Goal: Task Accomplishment & Management: Complete application form

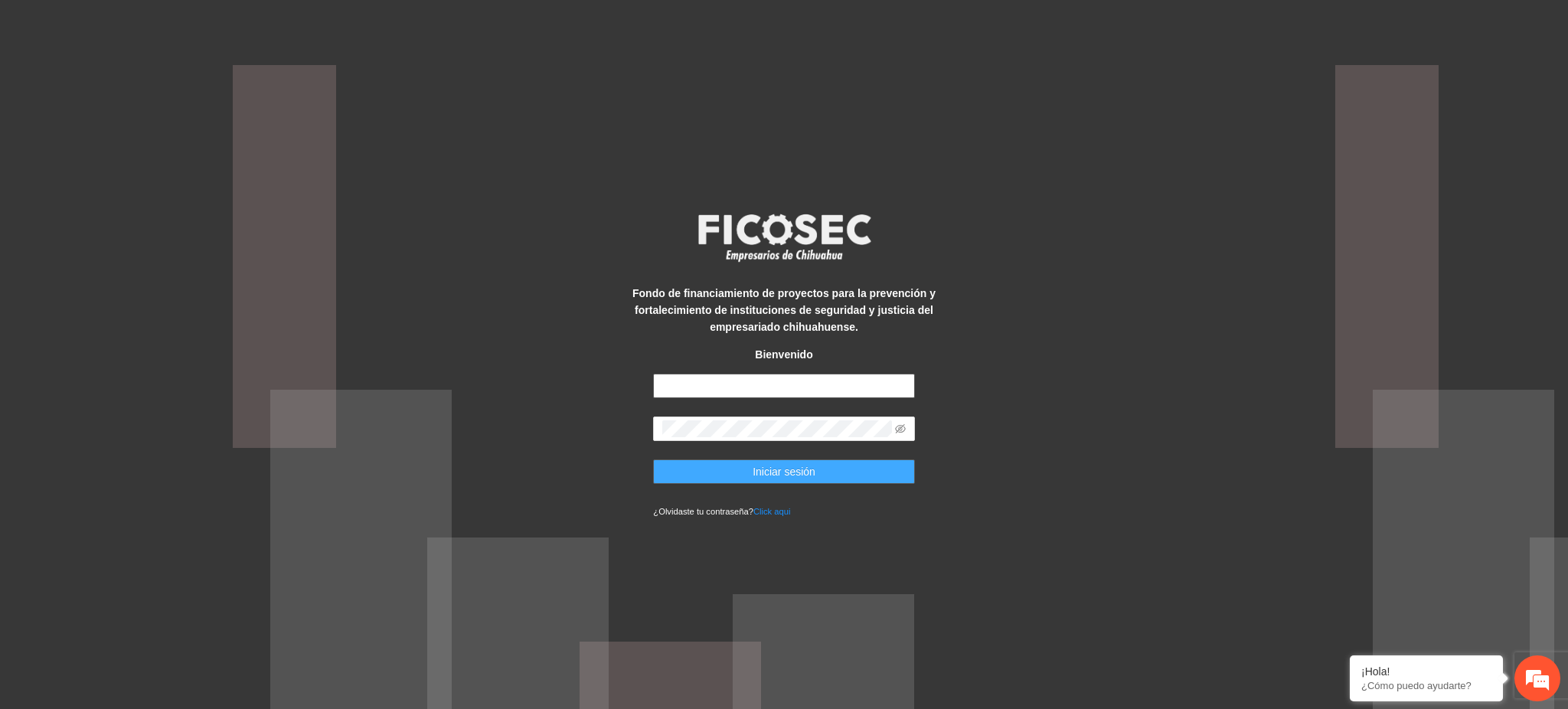
type input "**********"
click at [724, 472] on button "Iniciar sesión" at bounding box center [784, 471] width 261 height 24
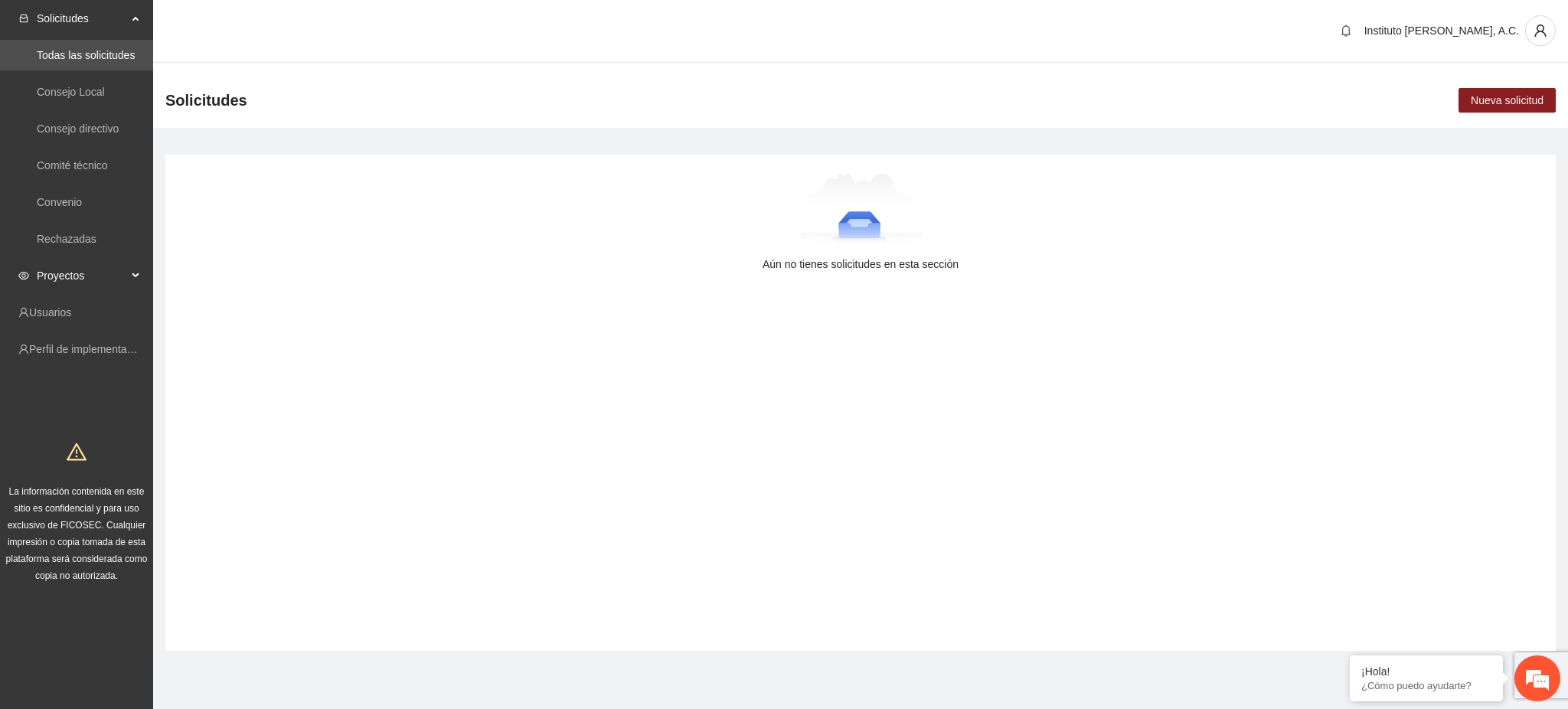
click at [70, 271] on span "Proyectos" at bounding box center [82, 276] width 91 height 31
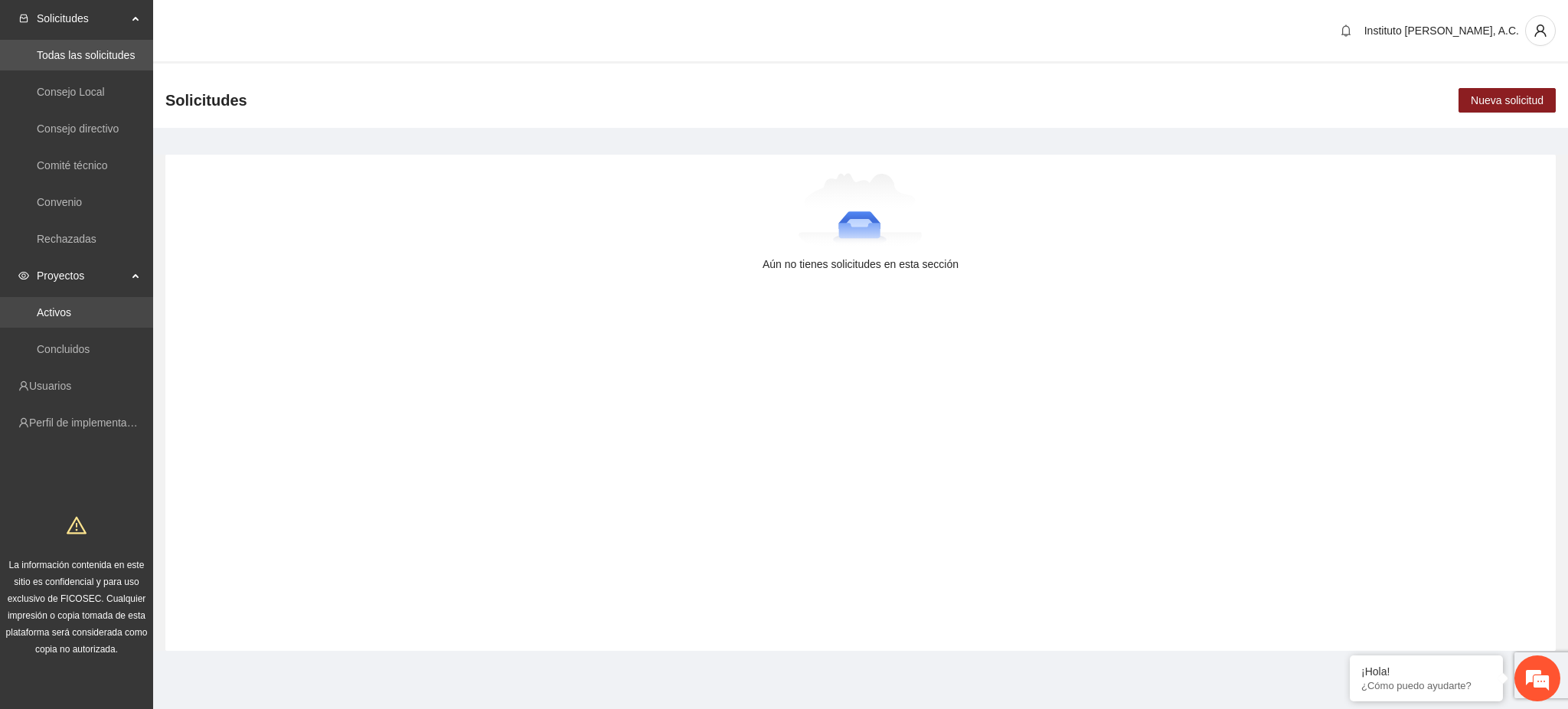
click at [62, 306] on link "Activos" at bounding box center [54, 312] width 35 height 13
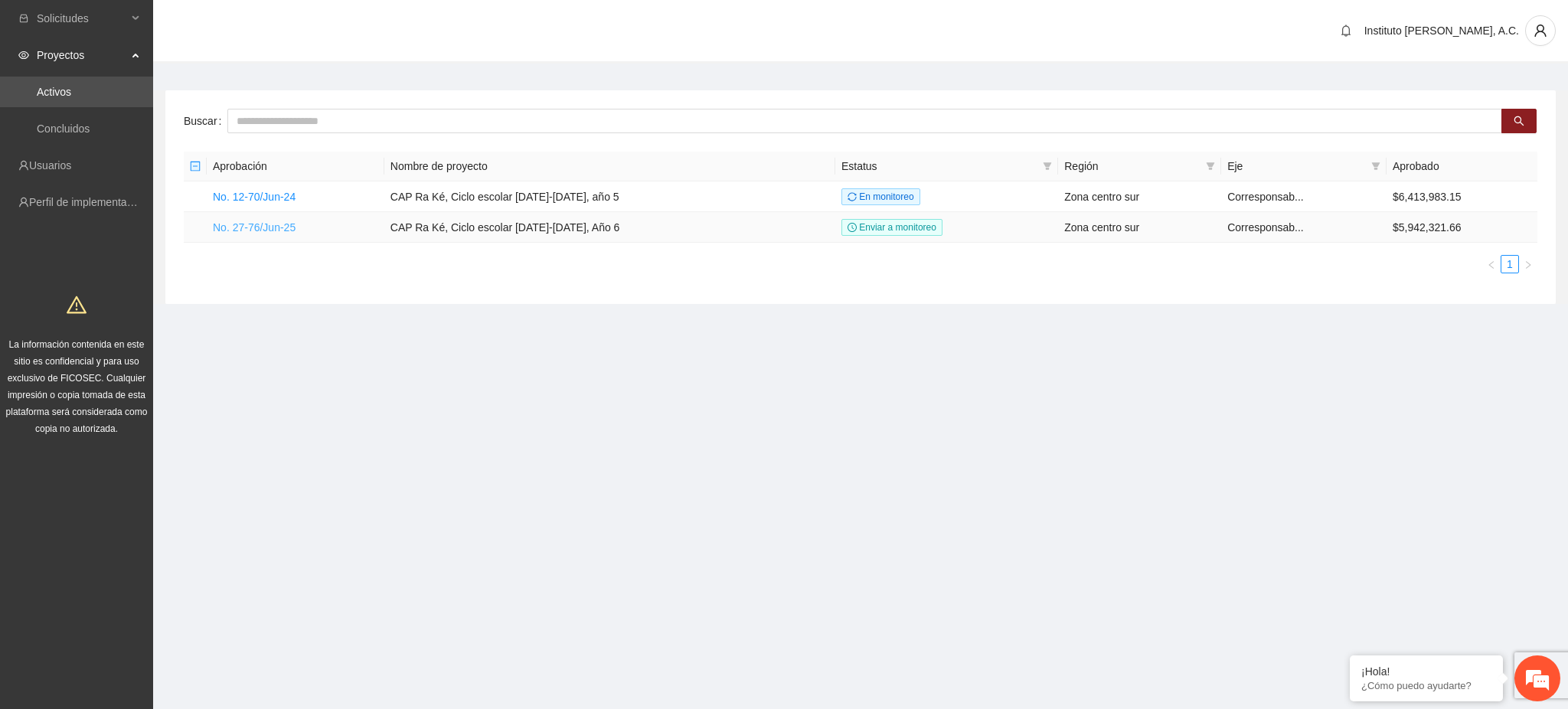
click at [254, 228] on link "No. 27-76/Jun-25" at bounding box center [254, 227] width 83 height 13
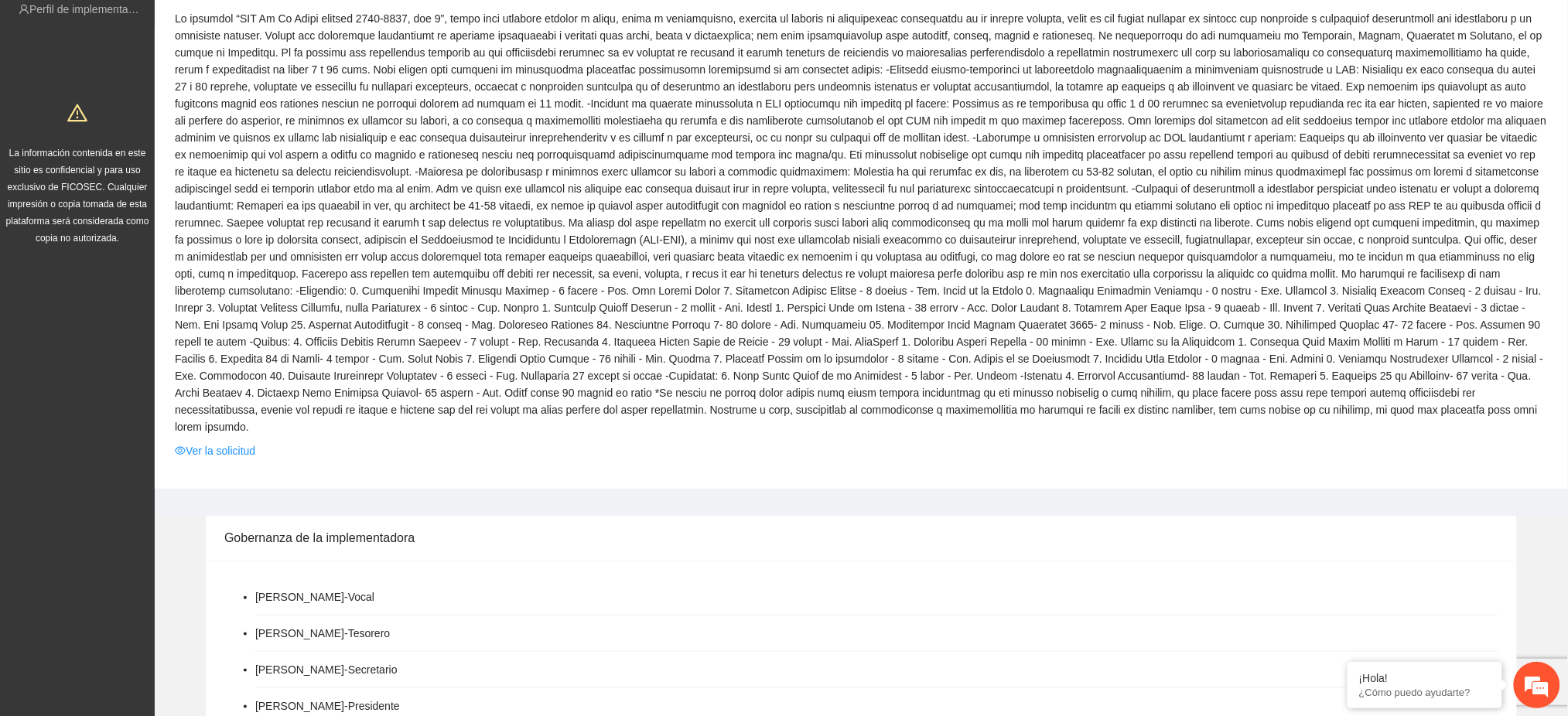
scroll to position [205, 0]
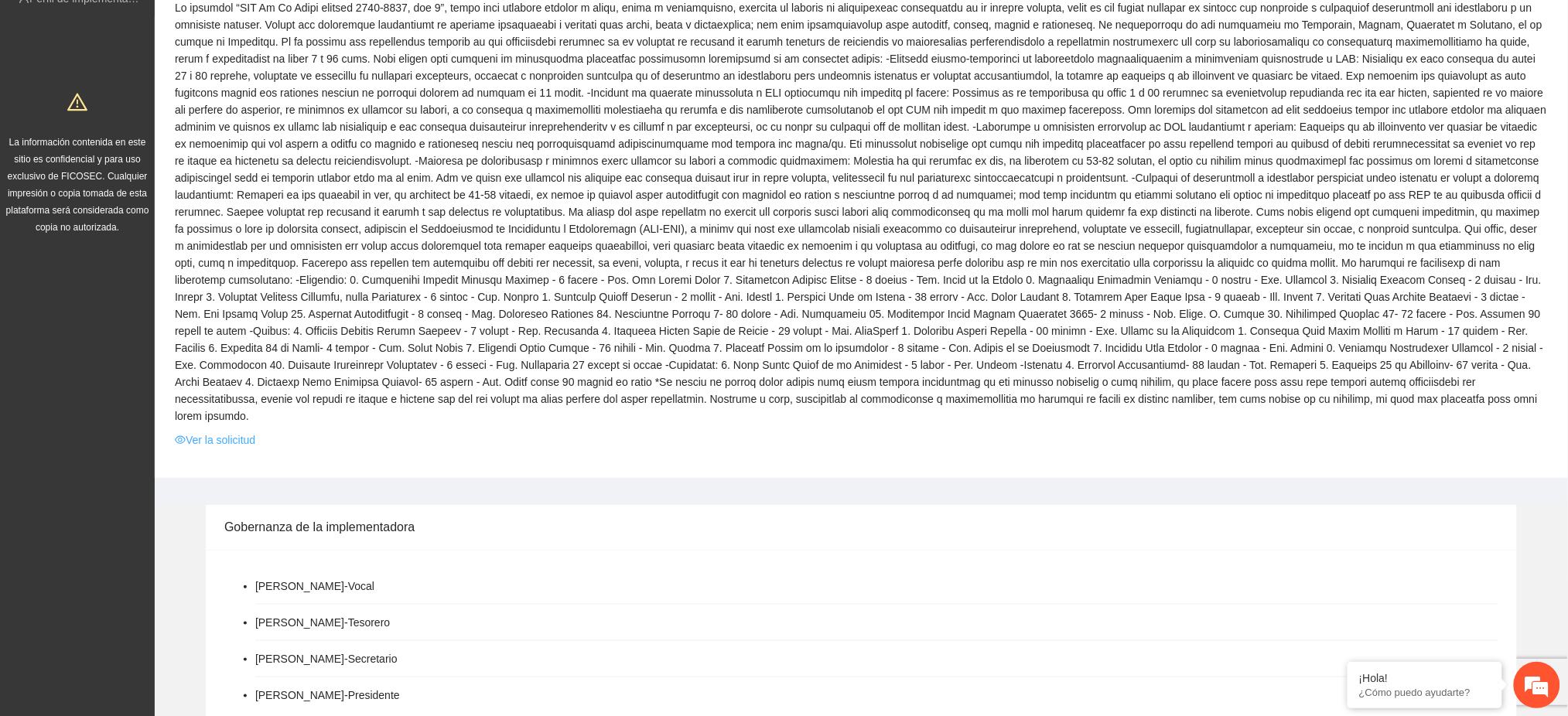
click at [201, 431] on link "Ver la solicitud" at bounding box center [215, 439] width 81 height 17
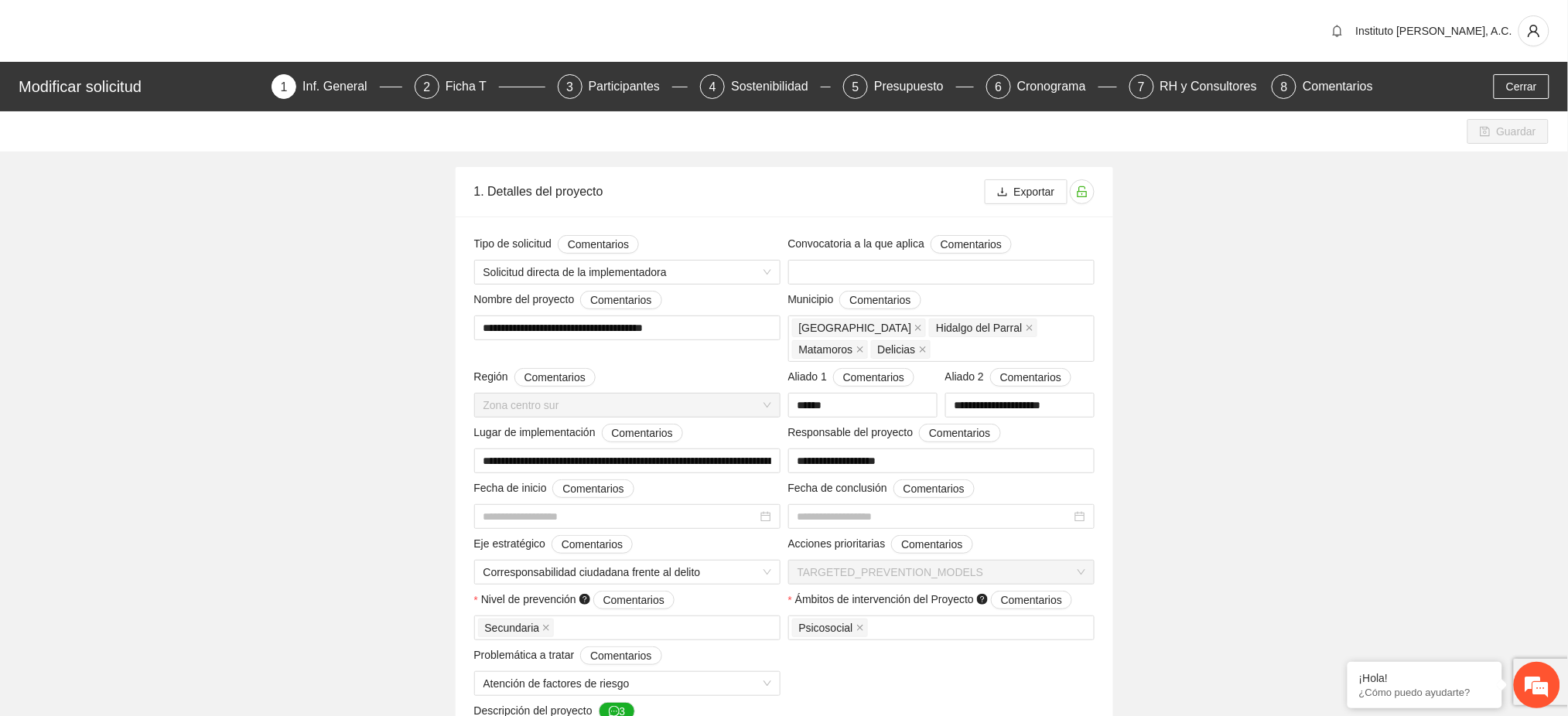
type input "**********"
click at [871, 85] on div "5 Presupuesto" at bounding box center [908, 86] width 130 height 24
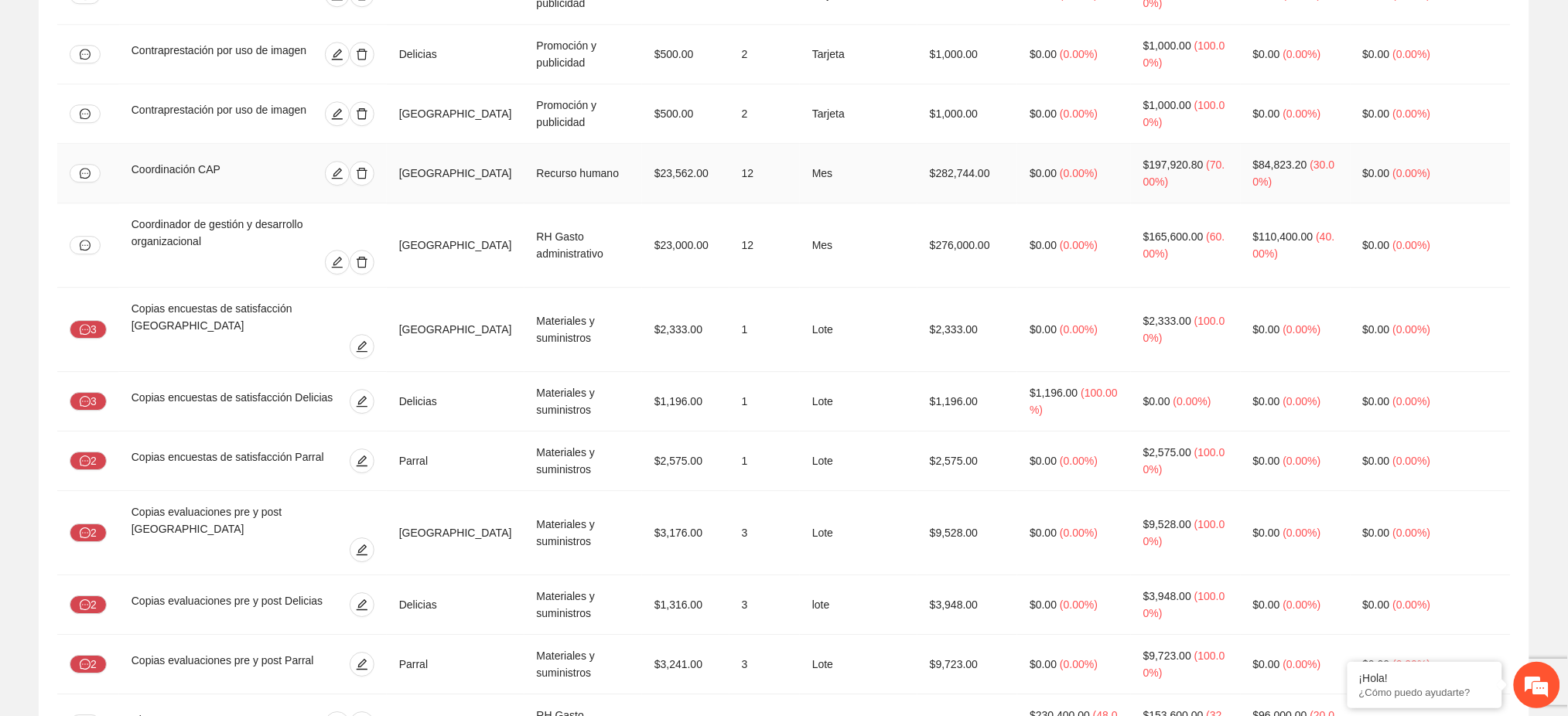
scroll to position [1546, 0]
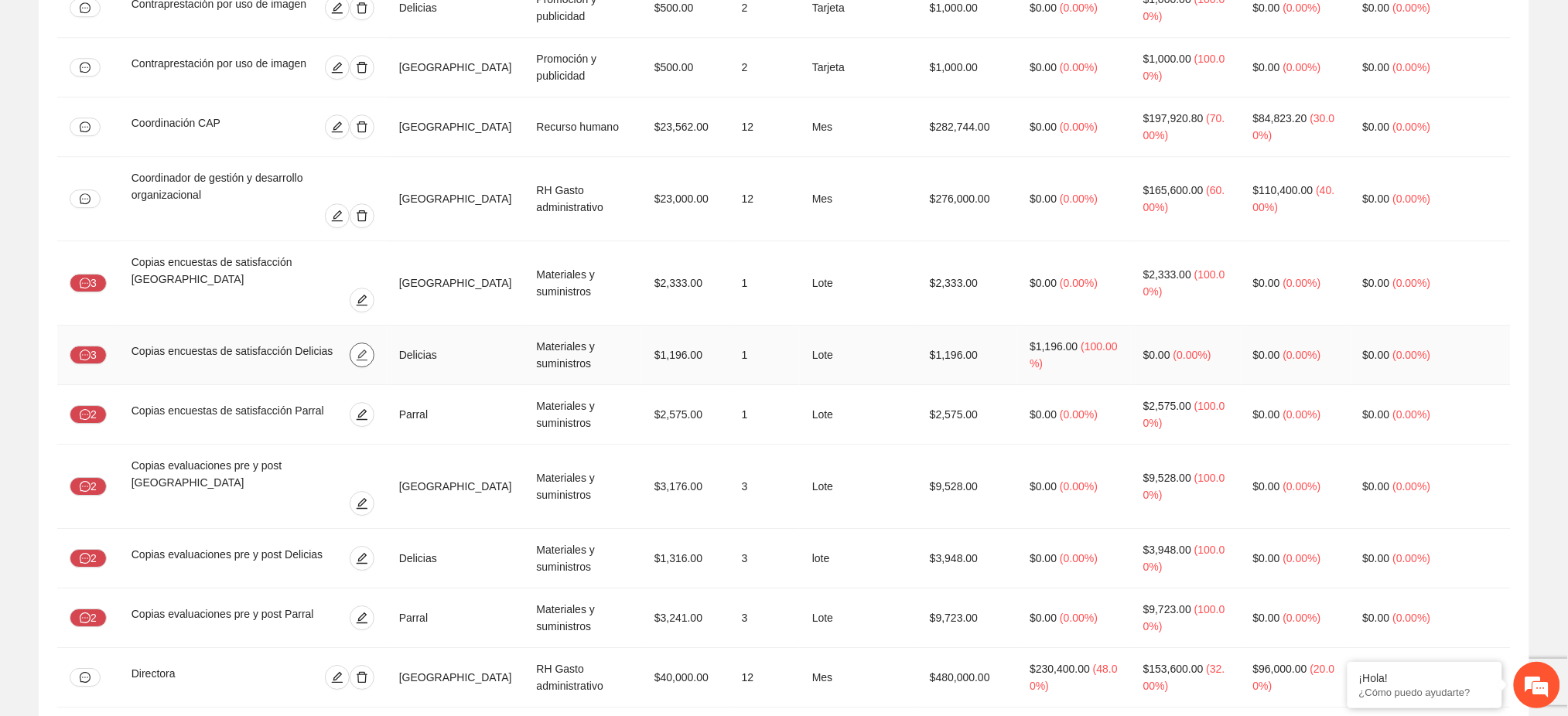
click at [368, 348] on icon "edit" at bounding box center [362, 354] width 13 height 13
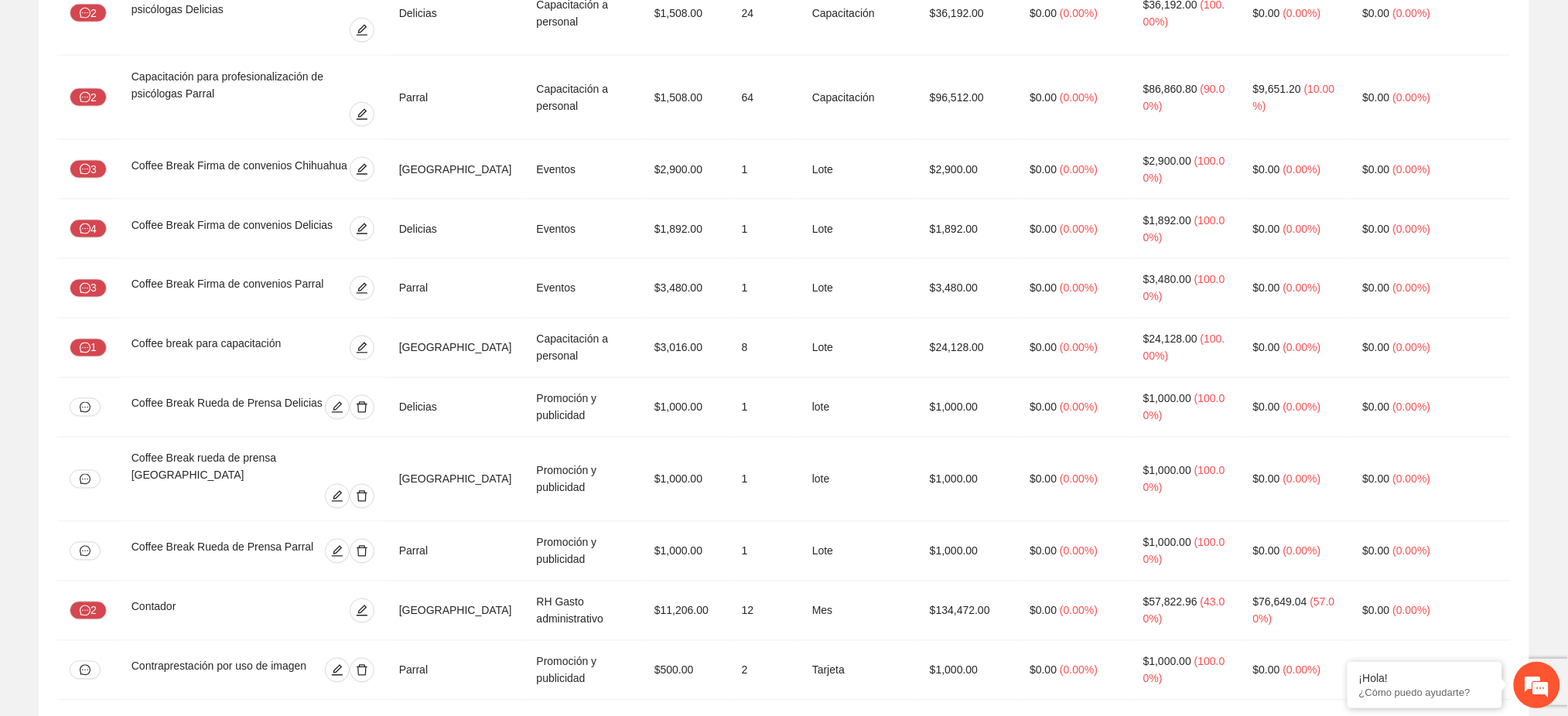
scroll to position [0, 0]
